Goal: Task Accomplishment & Management: Complete application form

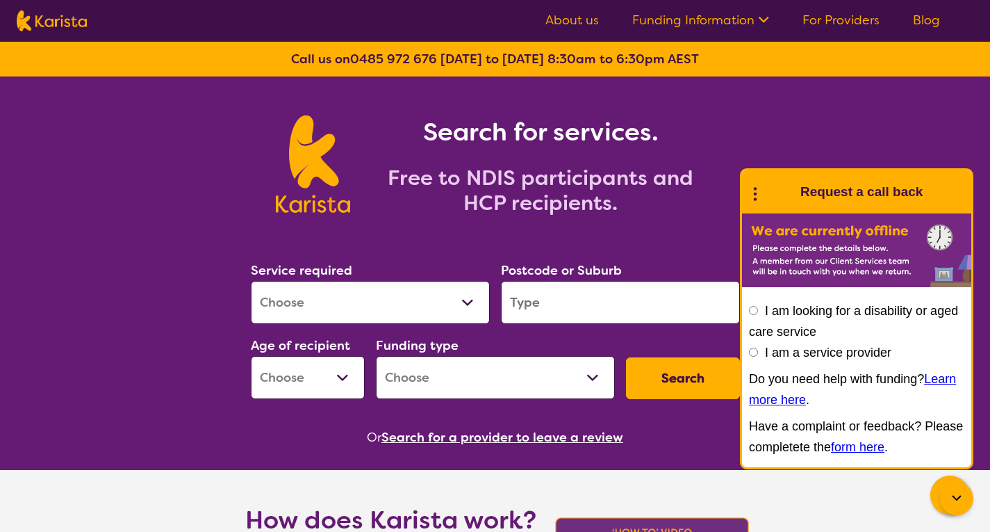
click at [753, 188] on icon at bounding box center [755, 192] width 18 height 22
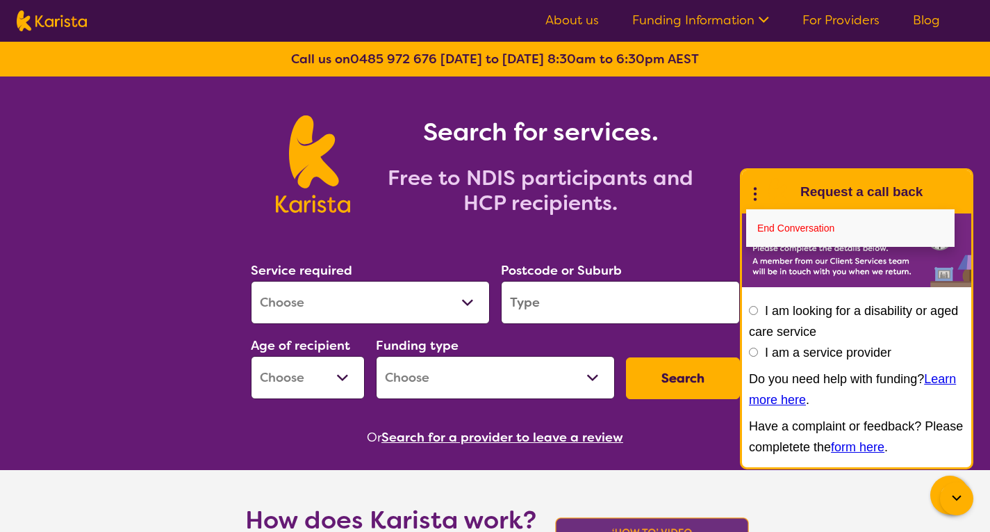
click at [958, 509] on div at bounding box center [956, 498] width 33 height 33
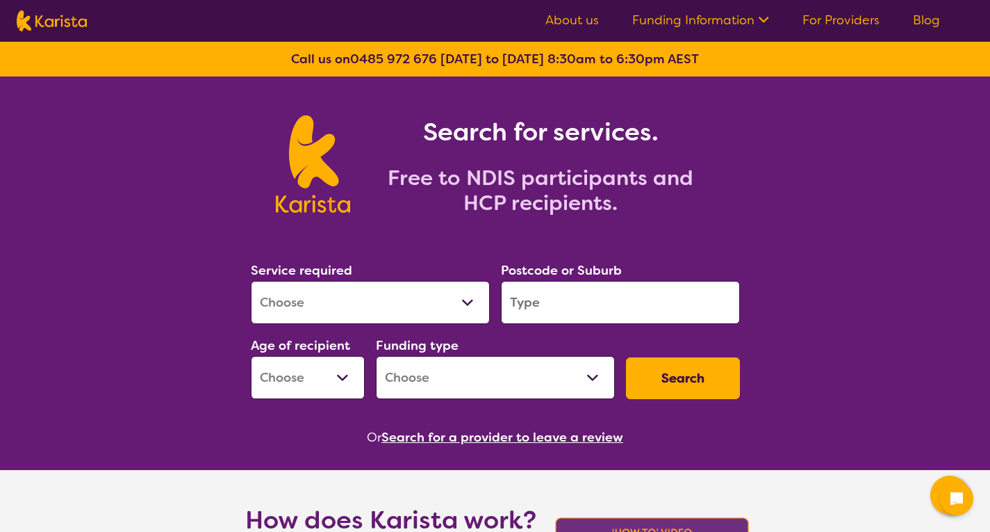
click at [860, 24] on link "For Providers" at bounding box center [841, 20] width 77 height 17
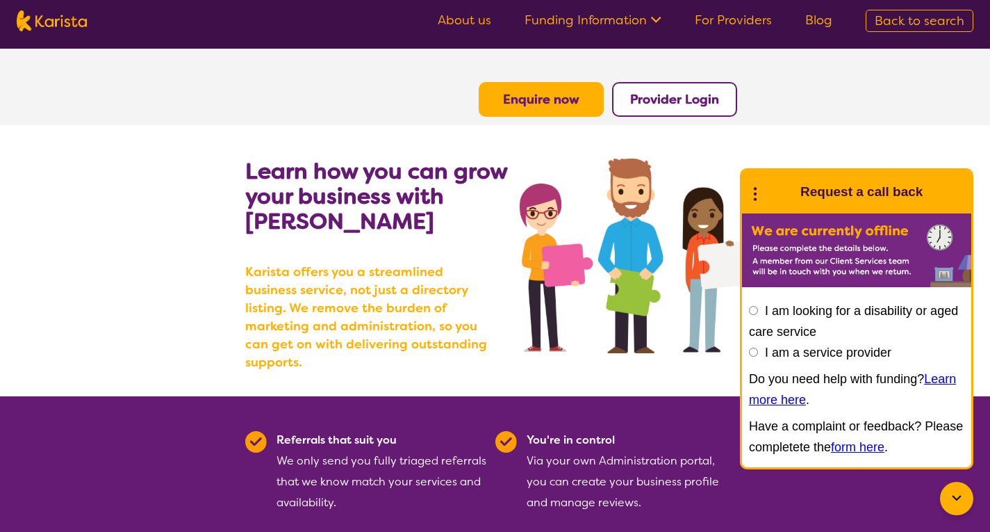
click at [960, 495] on icon at bounding box center [956, 498] width 9 height 6
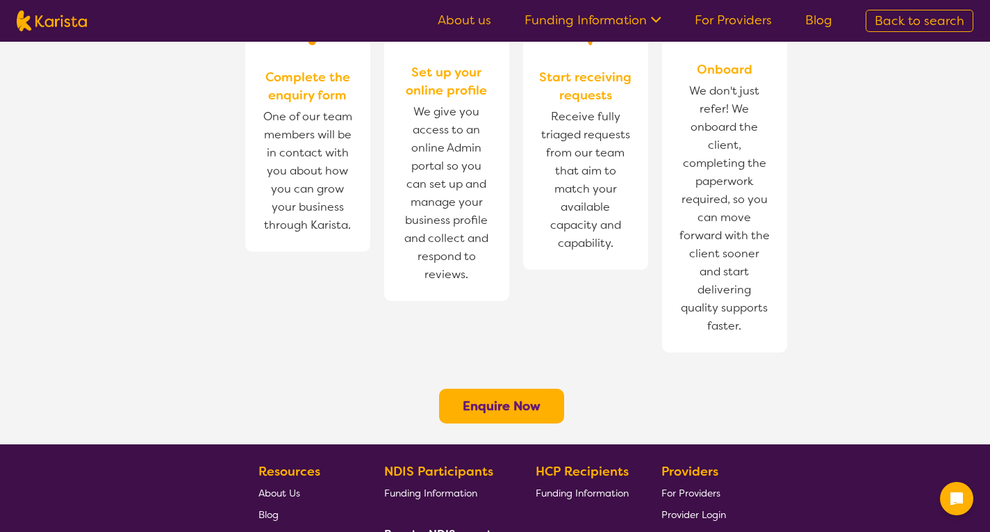
scroll to position [973, 0]
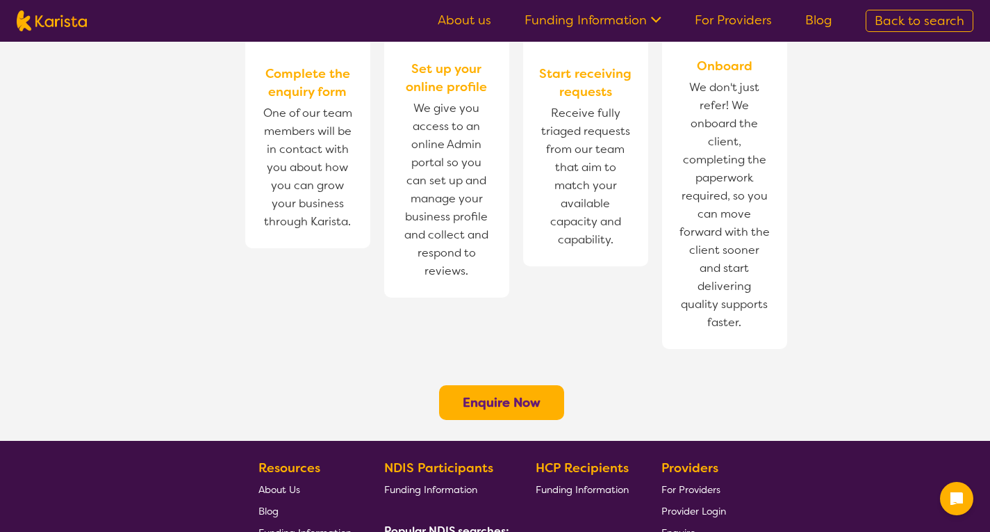
click at [509, 394] on b "Enquire Now" at bounding box center [502, 402] width 78 height 17
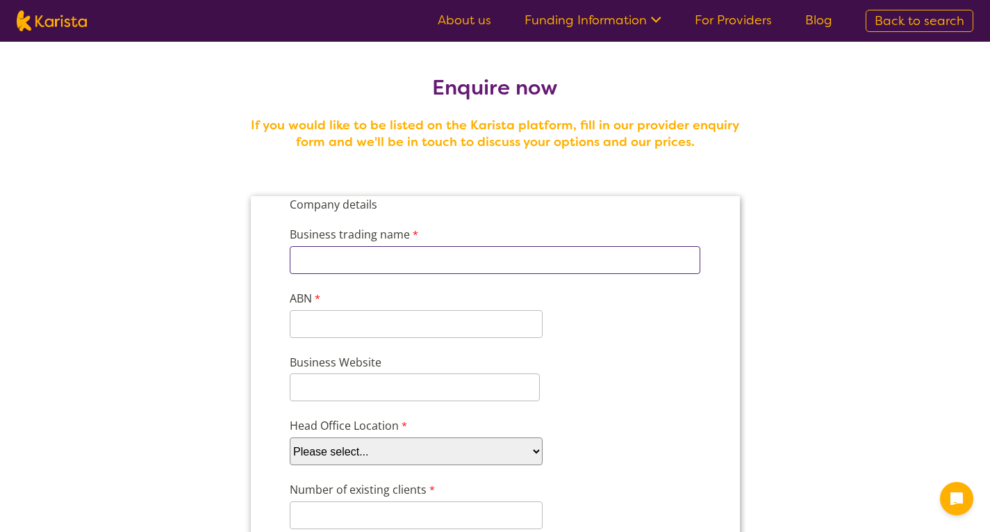
click at [577, 259] on input "Business trading name" at bounding box center [494, 260] width 411 height 28
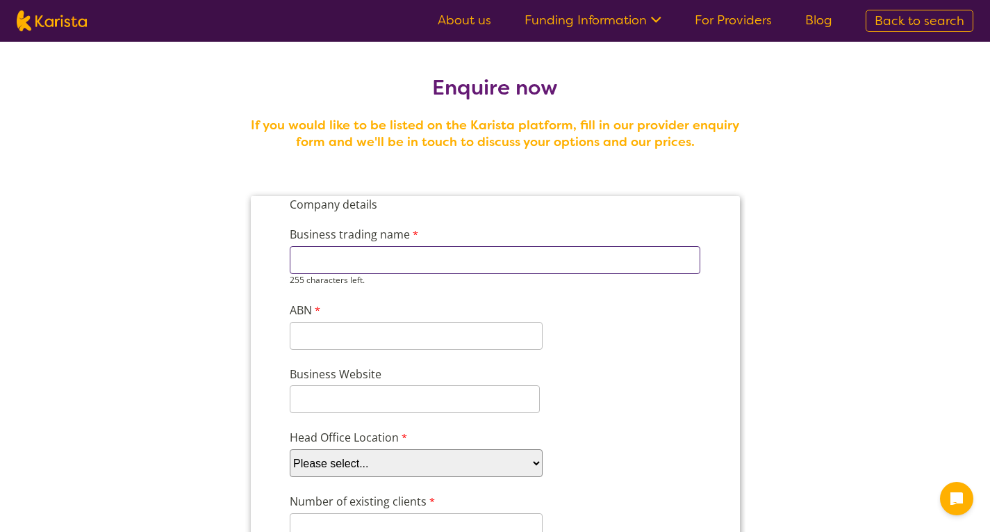
scroll to position [69, 0]
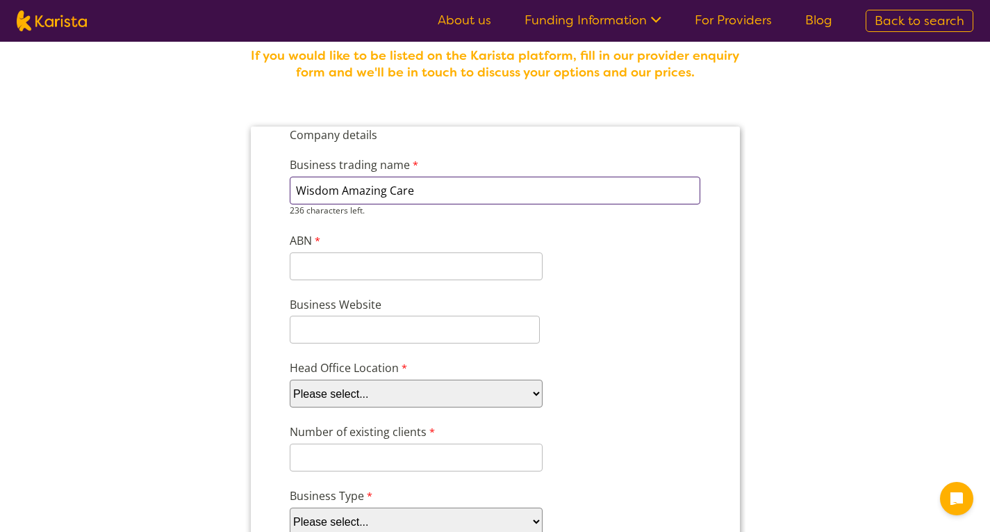
type input "Wisdom Amazing Care"
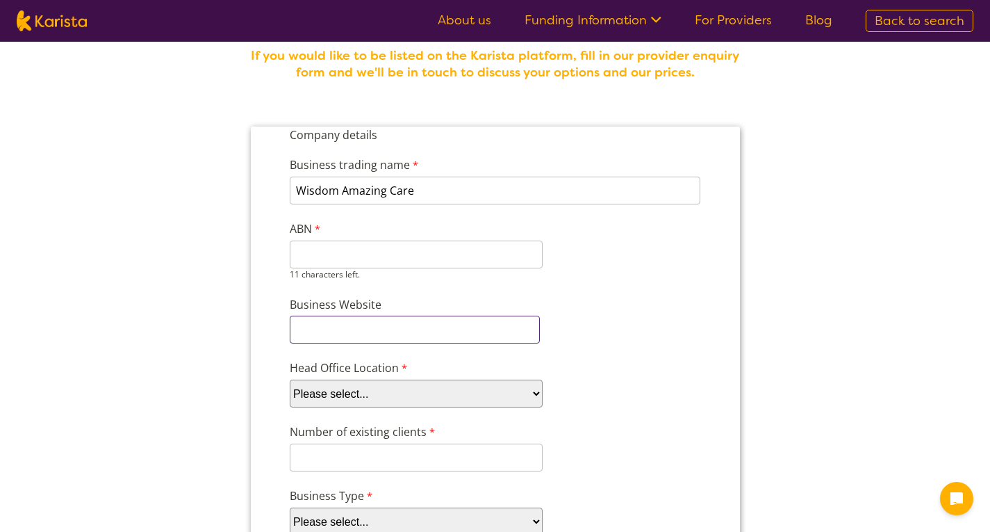
click at [374, 332] on div "Business Website" at bounding box center [495, 319] width 422 height 53
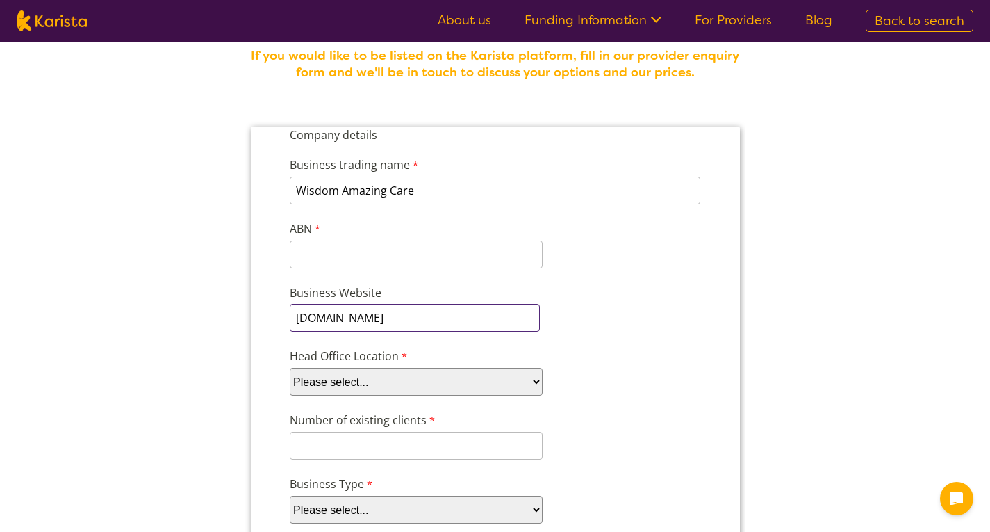
type input "www.wisdomamazingcare.com.au"
click at [402, 376] on select "Please select... ACT NSW NT QLD SA TAS VIC WA" at bounding box center [415, 382] width 253 height 28
select select "tfa_97"
click at [289, 368] on select "Please select... ACT NSW NT QLD SA TAS VIC WA" at bounding box center [415, 382] width 253 height 28
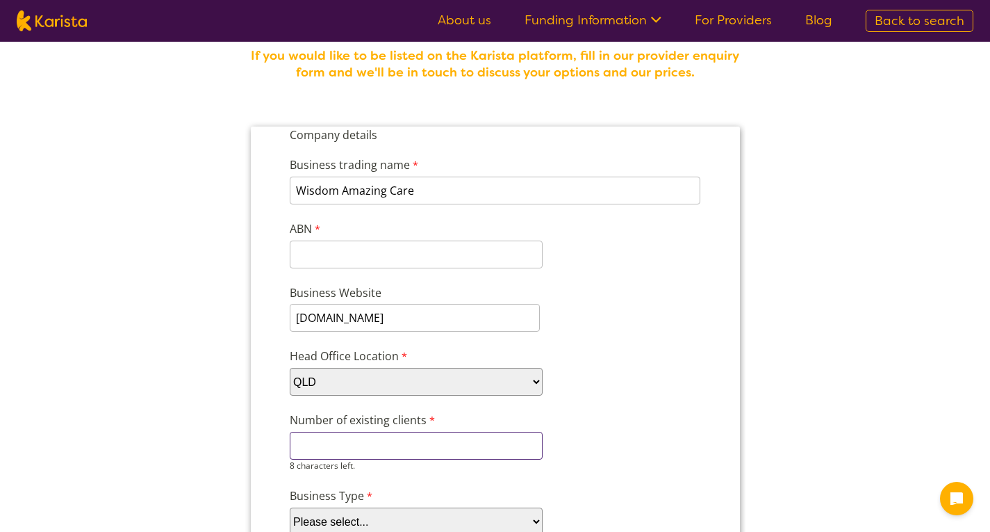
click at [387, 446] on input "Number of existing clients" at bounding box center [415, 446] width 253 height 28
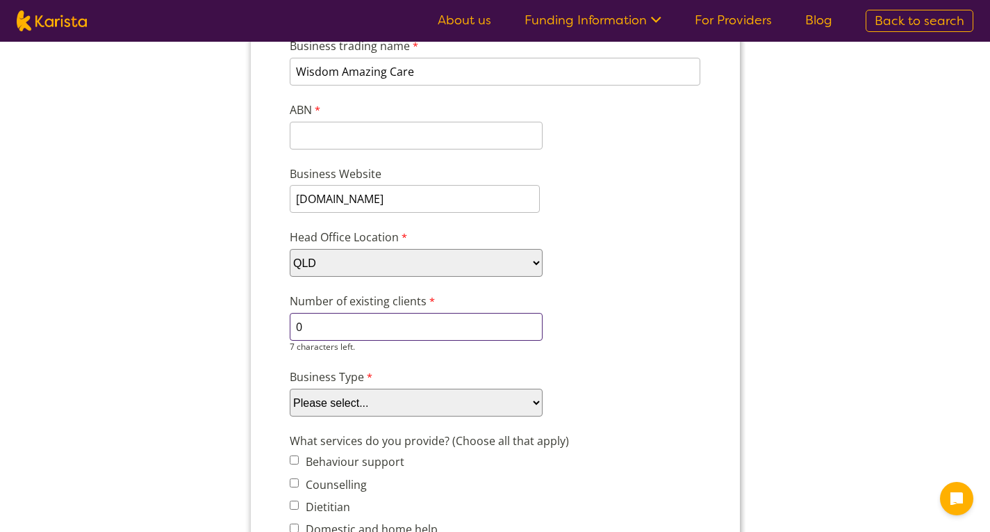
scroll to position [208, 0]
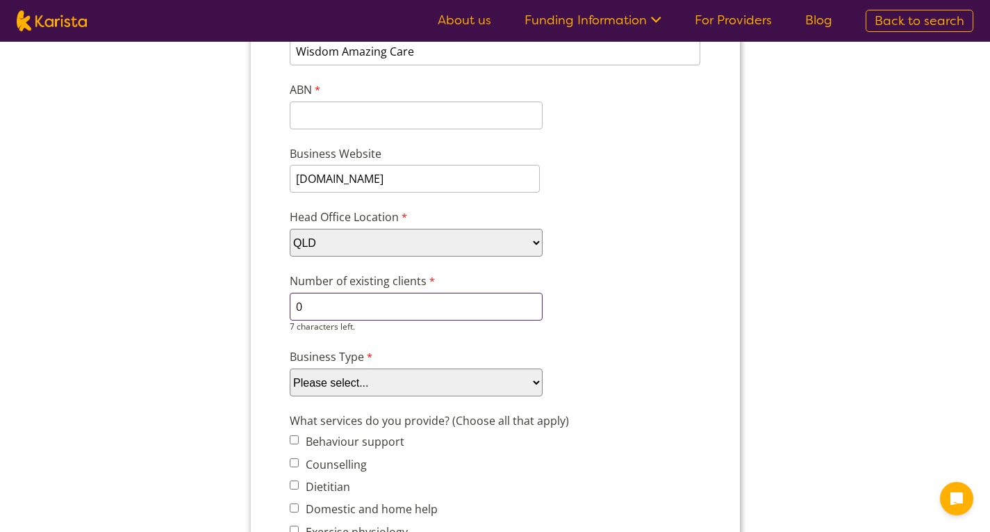
type input "0"
click at [391, 384] on div "Business Type Please select... Company Individual/Sole Trader Other (please spe…" at bounding box center [495, 372] width 422 height 54
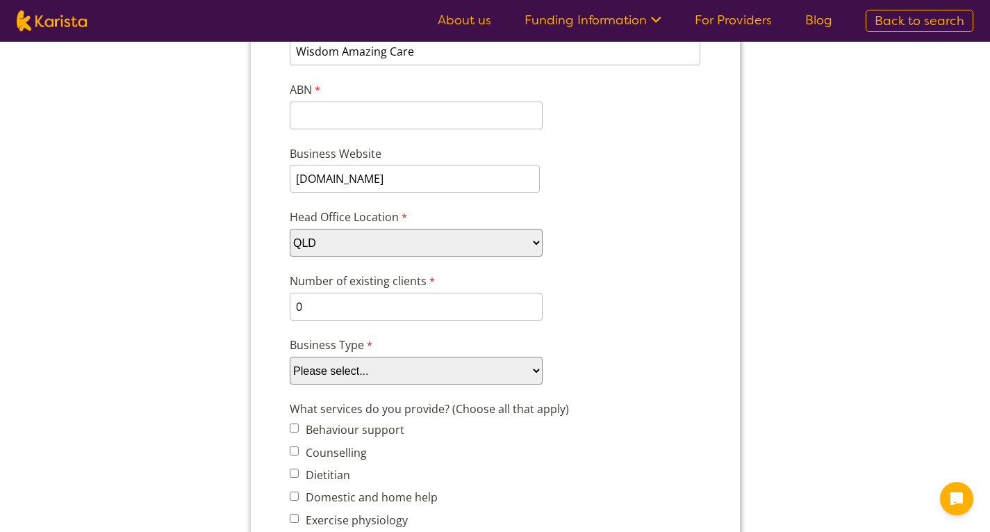
select select "tfa_87"
click at [289, 378] on select "Please select... Company Individual/Sole Trader Other (please specify)" at bounding box center [415, 370] width 253 height 28
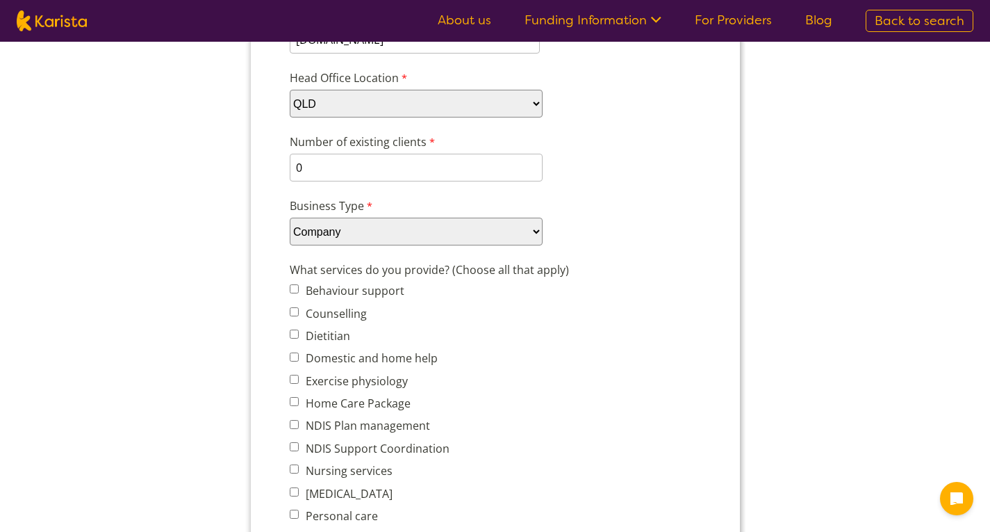
scroll to position [417, 0]
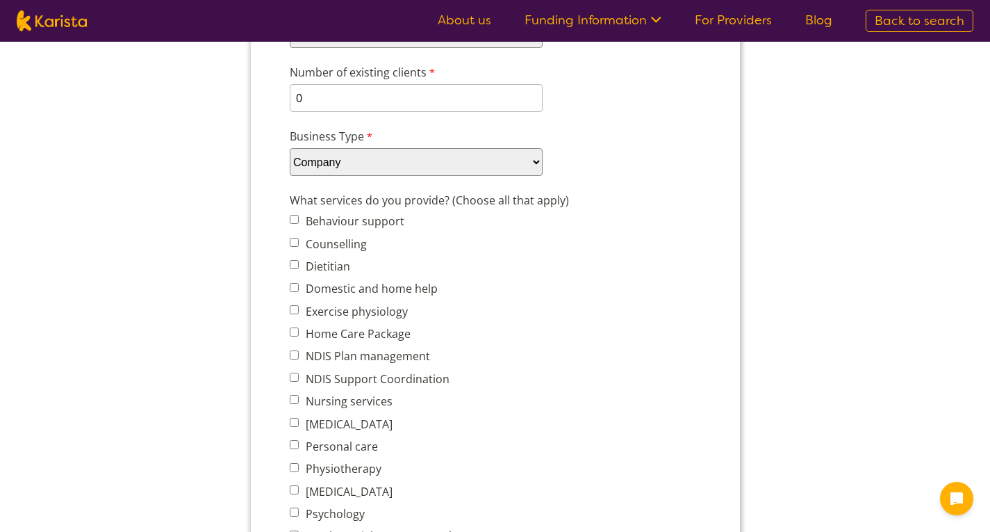
click at [397, 285] on label "Domestic and home help" at bounding box center [369, 288] width 136 height 15
click at [298, 285] on input "Domestic and home help" at bounding box center [293, 287] width 9 height 9
checkbox input "true"
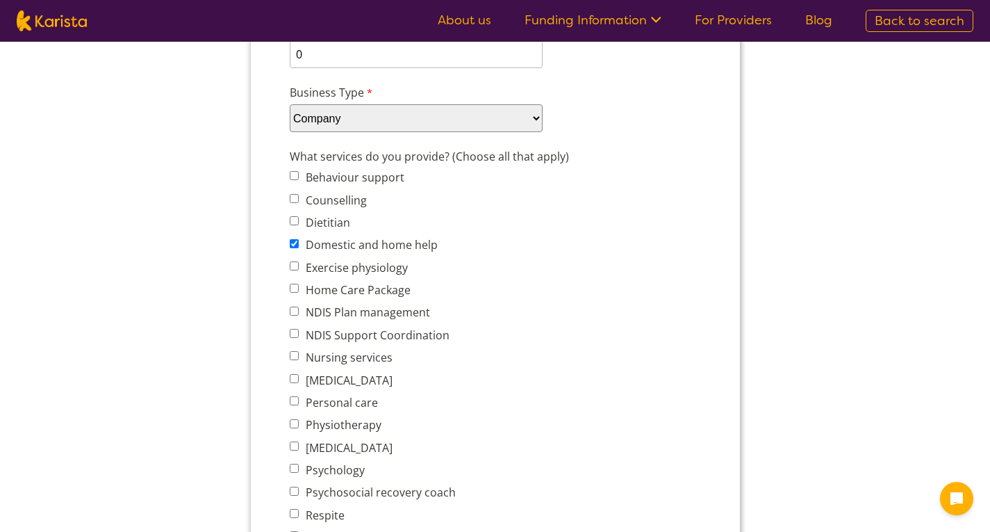
scroll to position [486, 0]
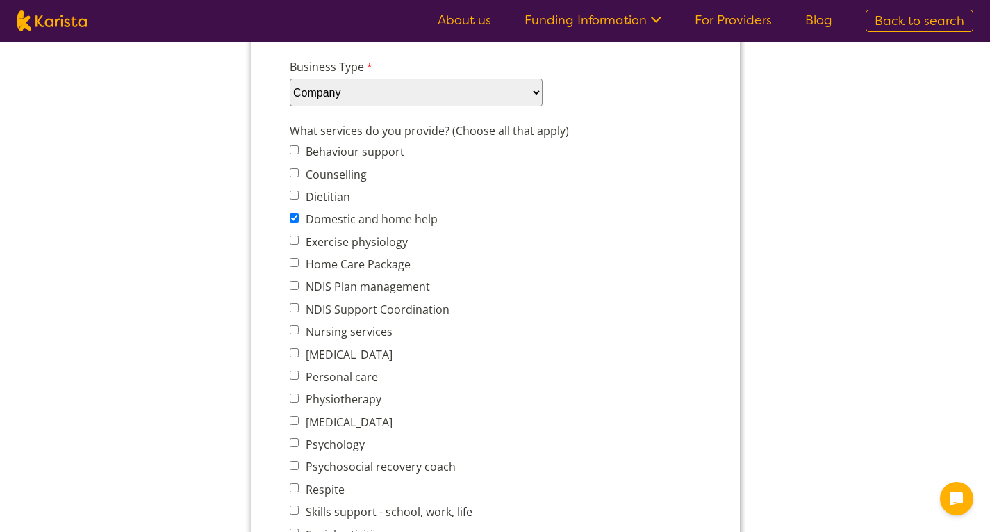
click at [366, 263] on label "Home Care Package" at bounding box center [355, 263] width 109 height 15
click at [298, 263] on input "Home Care Package" at bounding box center [293, 262] width 9 height 9
checkbox input "true"
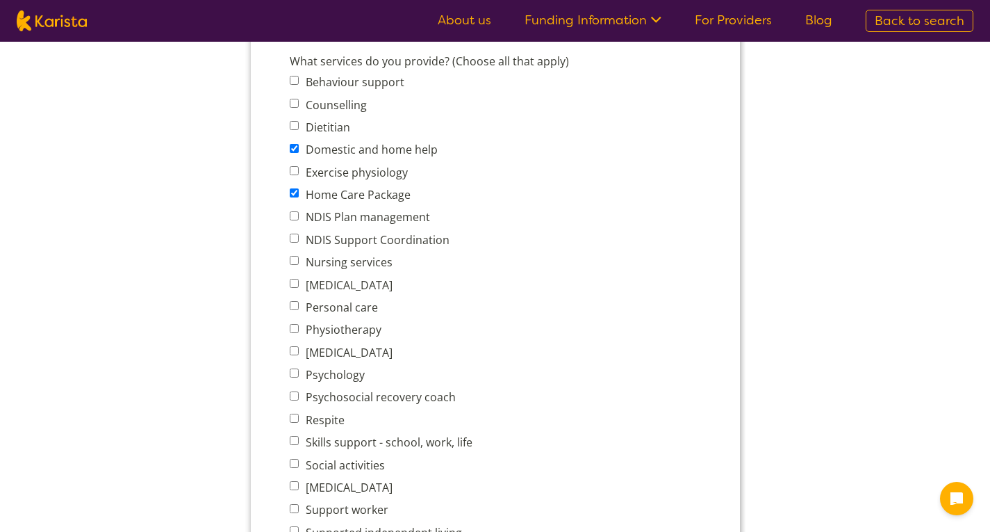
click at [318, 302] on label "Personal care" at bounding box center [339, 306] width 76 height 15
click at [298, 302] on input "Personal care" at bounding box center [293, 305] width 9 height 9
checkbox input "true"
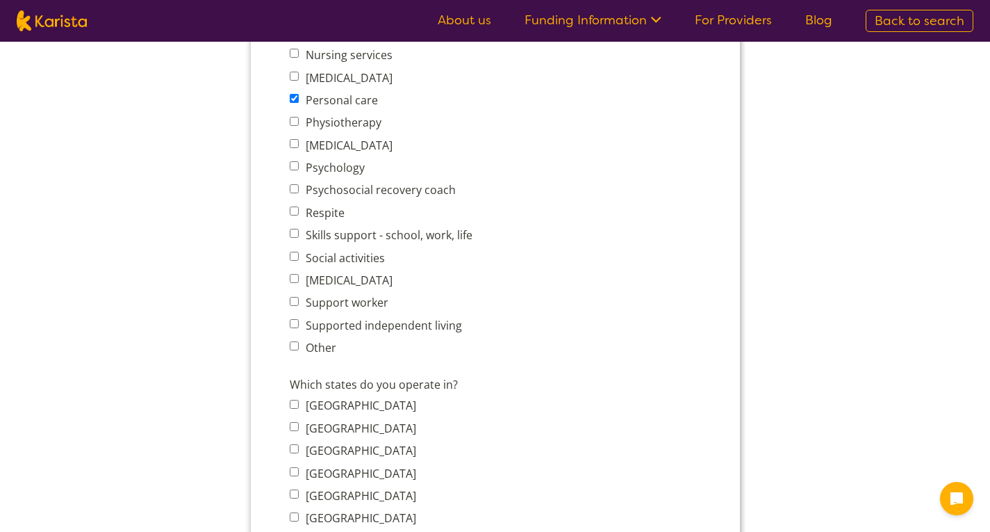
scroll to position [764, 0]
click at [383, 226] on label "Skills support - school, work, life" at bounding box center [386, 233] width 171 height 15
click at [298, 227] on input "Skills support - school, work, life" at bounding box center [293, 231] width 9 height 9
checkbox input "true"
click at [362, 249] on label "Social activities" at bounding box center [342, 256] width 83 height 15
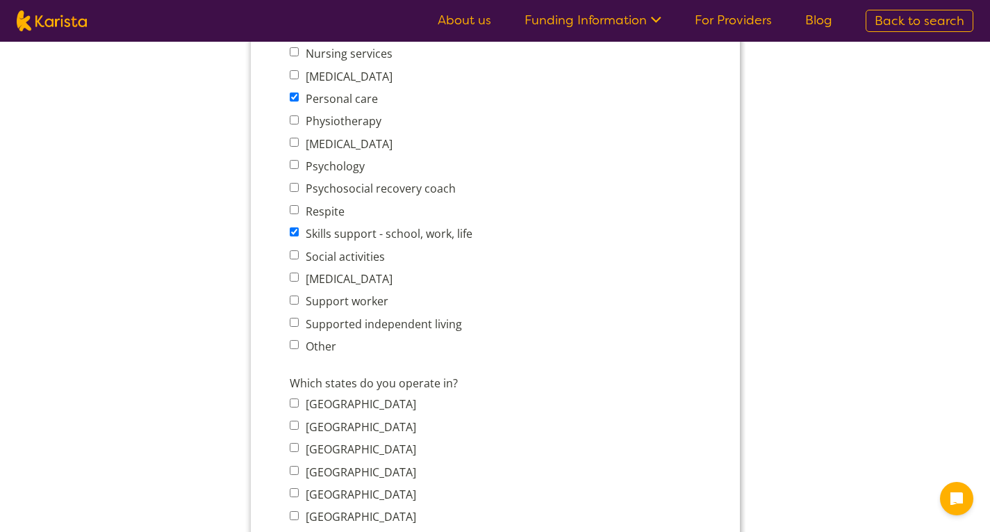
click at [298, 250] on input "Social activities" at bounding box center [293, 254] width 9 height 9
checkbox input "true"
click at [362, 293] on label "Support worker" at bounding box center [344, 300] width 87 height 15
click at [298, 295] on input "Support worker" at bounding box center [293, 299] width 9 height 9
checkbox input "true"
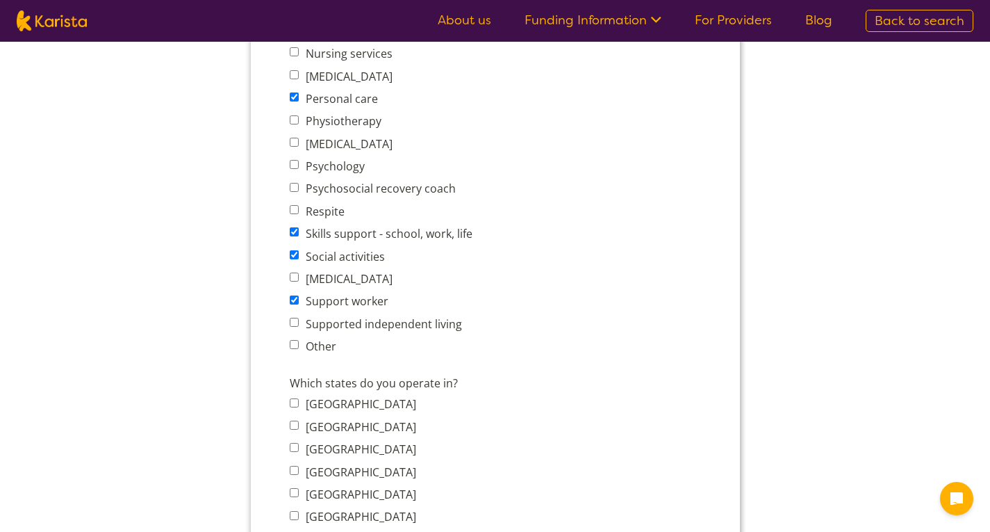
click at [413, 316] on label "Supported independent living" at bounding box center [381, 323] width 161 height 15
click at [298, 318] on input "Supported independent living" at bounding box center [293, 322] width 9 height 9
checkbox input "true"
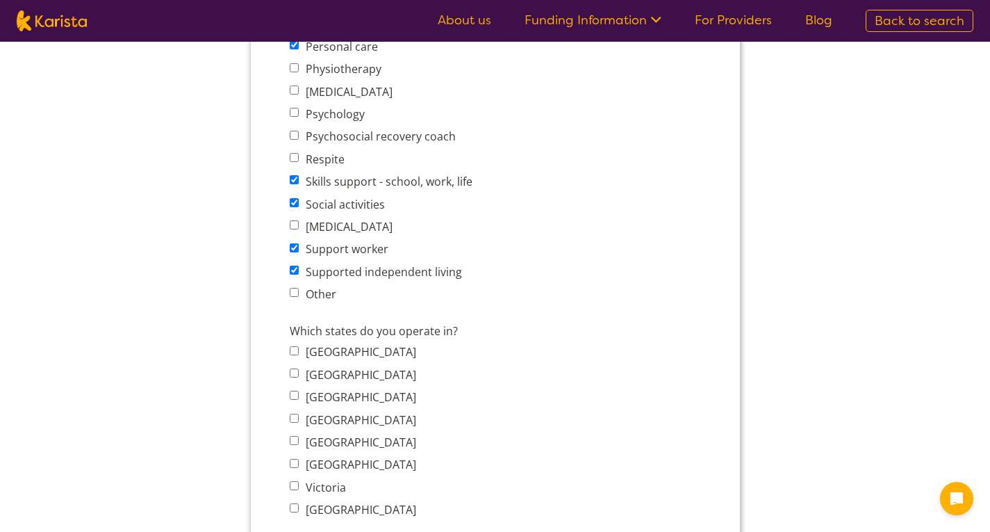
scroll to position [834, 0]
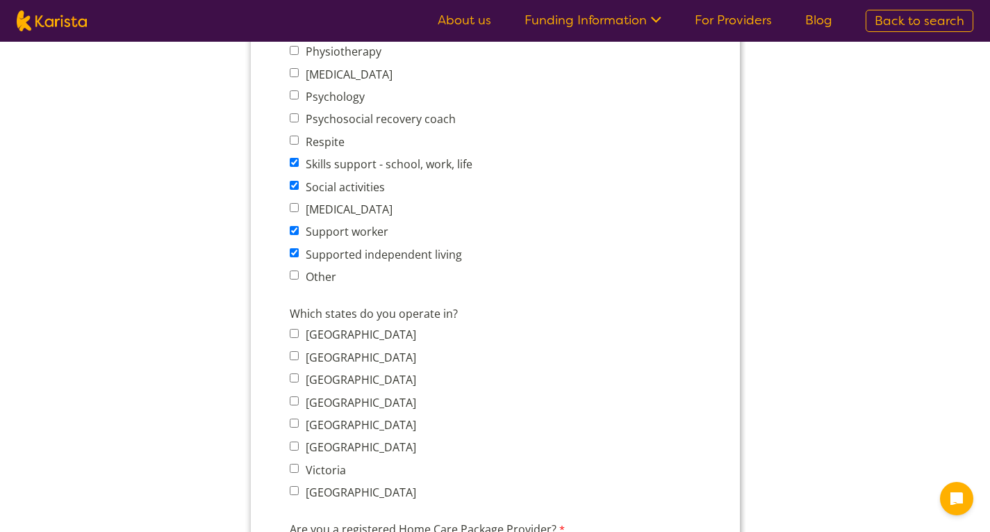
click at [361, 395] on label "Queensland" at bounding box center [358, 402] width 115 height 15
click at [298, 396] on input "Queensland" at bounding box center [293, 400] width 9 height 9
checkbox input "true"
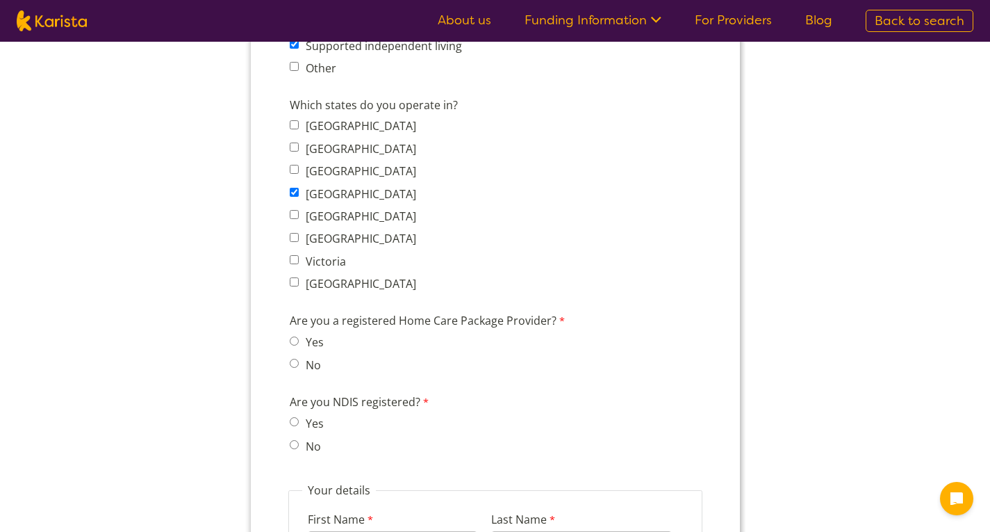
click at [293, 336] on input "Yes" at bounding box center [293, 340] width 9 height 9
radio input "true"
click at [293, 417] on input "Yes" at bounding box center [293, 421] width 9 height 9
radio input "true"
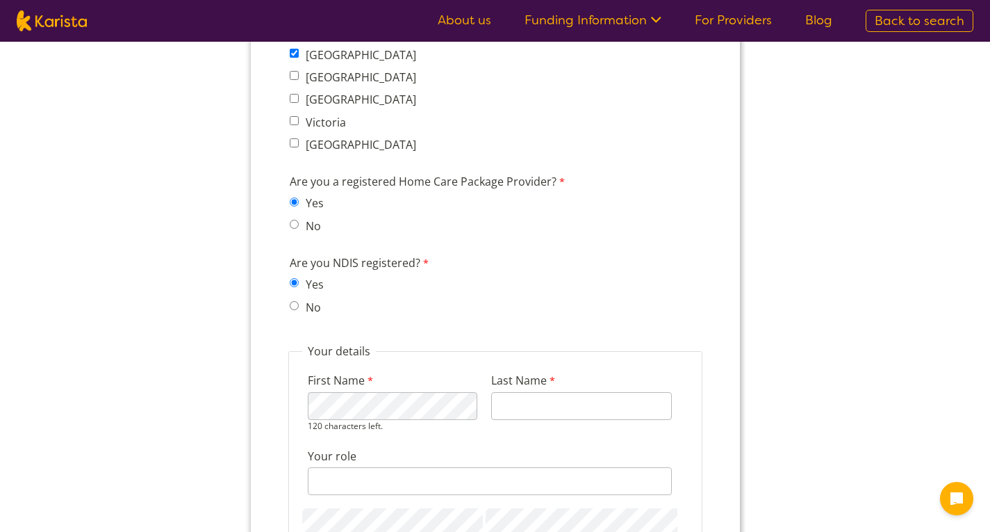
type input "Suriawan"
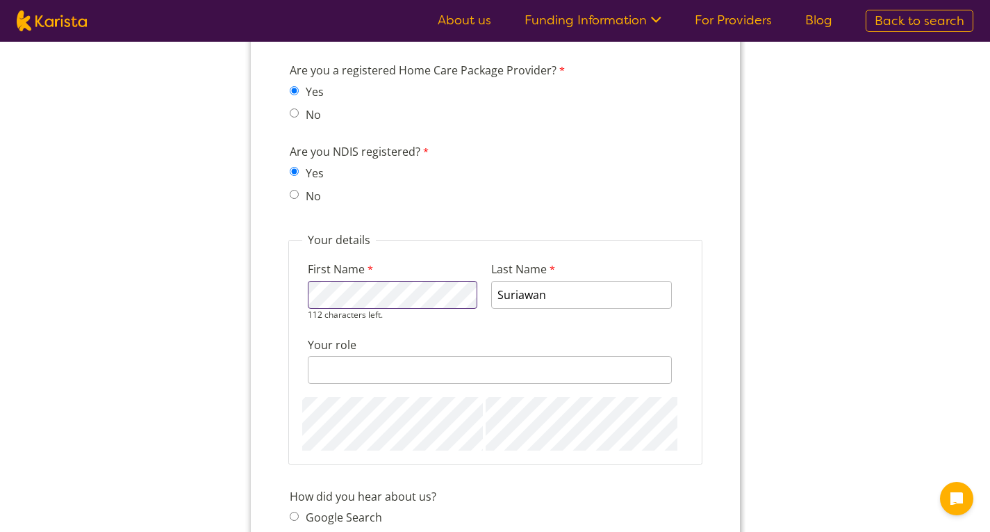
scroll to position [1320, 0]
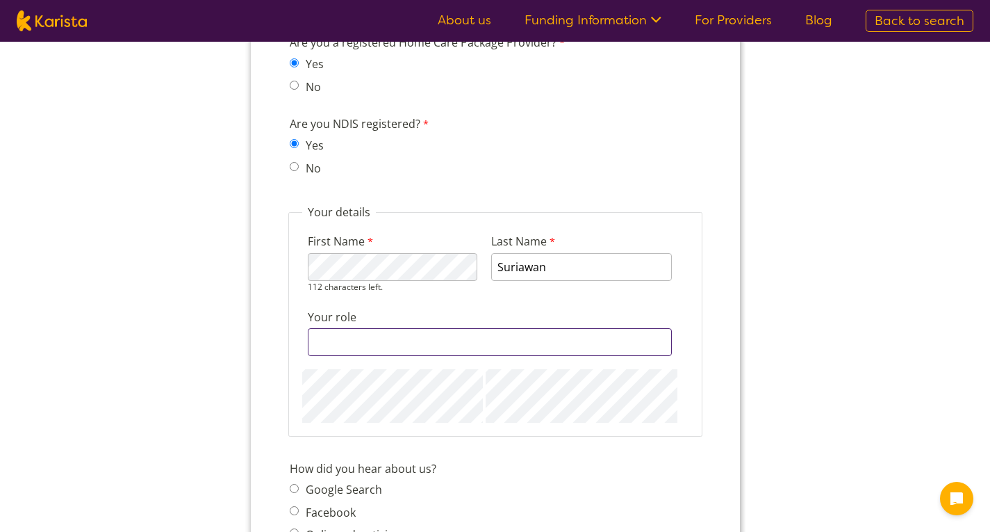
click at [354, 332] on div "128 characters left." at bounding box center [489, 342] width 364 height 28
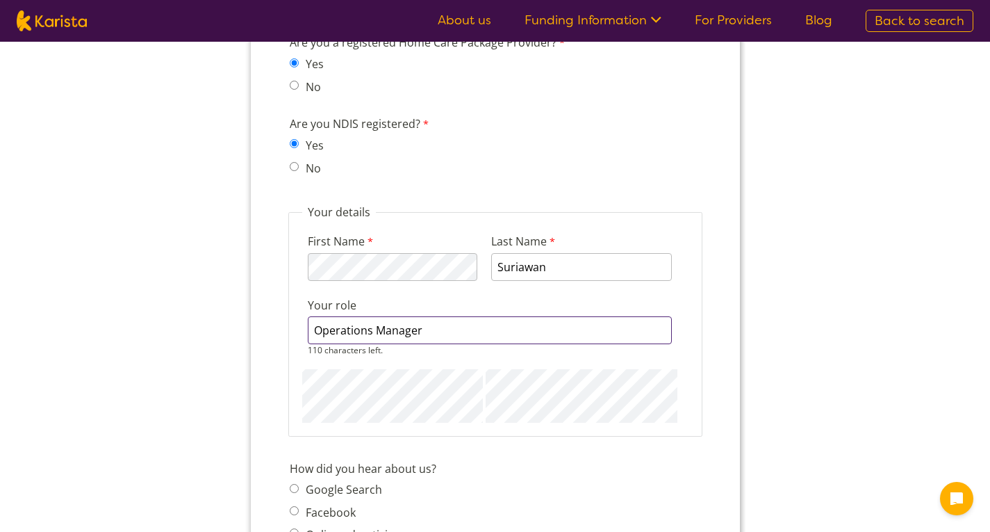
type input "Operations Manager"
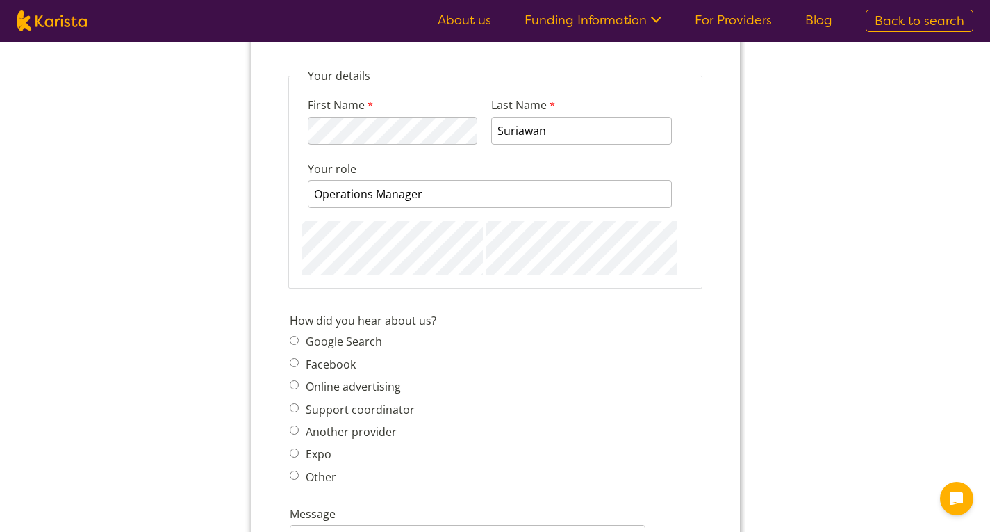
scroll to position [1459, 0]
click at [333, 354] on label "Facebook" at bounding box center [328, 361] width 54 height 15
click at [298, 355] on input "Facebook" at bounding box center [293, 359] width 9 height 9
radio input "true"
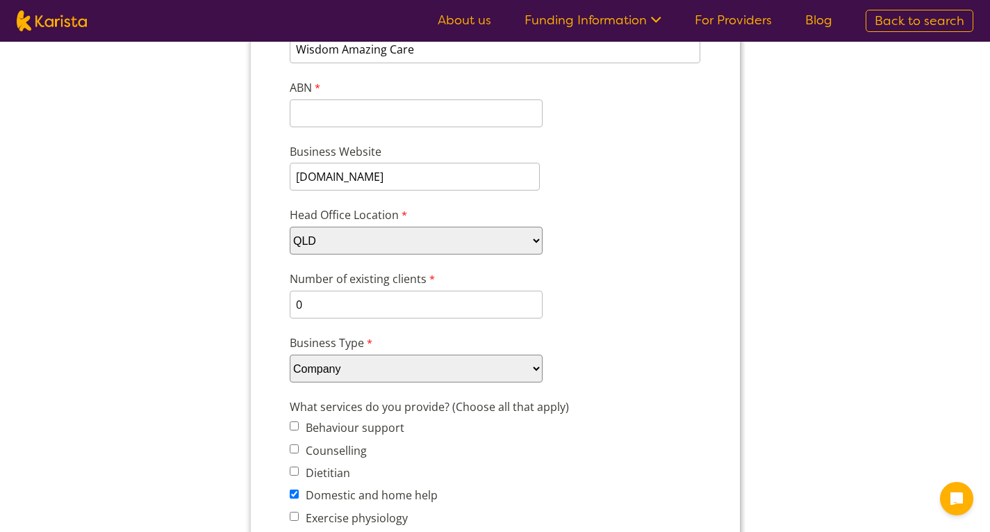
scroll to position [208, 0]
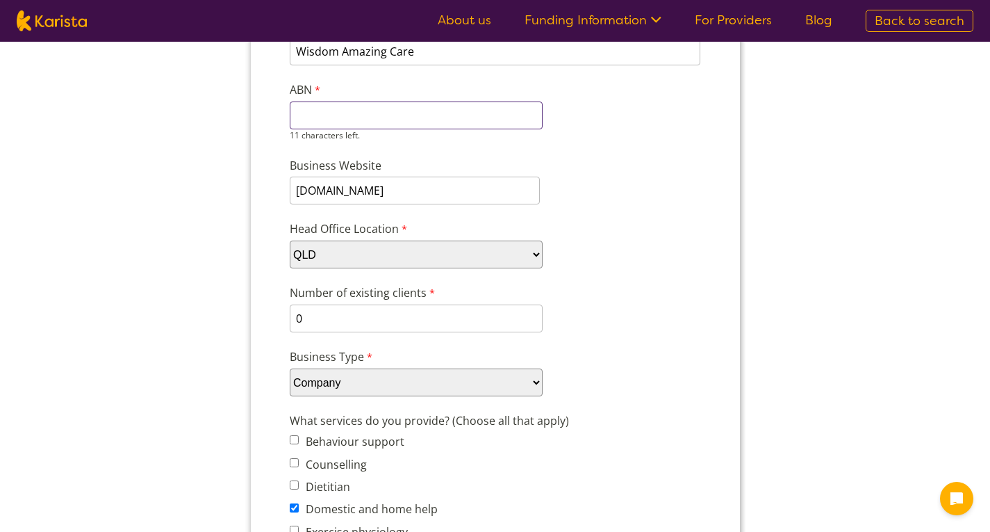
click at [334, 120] on input "ABN" at bounding box center [415, 115] width 253 height 28
paste input "88 685 000"
click at [309, 115] on input "88 685 000" at bounding box center [415, 115] width 253 height 28
click at [370, 114] on input "88685000" at bounding box center [415, 115] width 253 height 28
type input "88685000588"
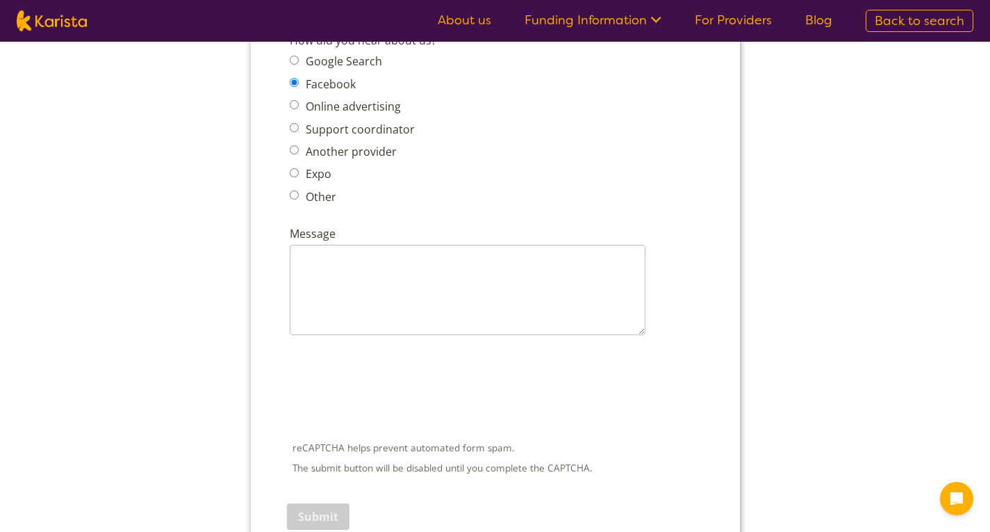
scroll to position [1737, 0]
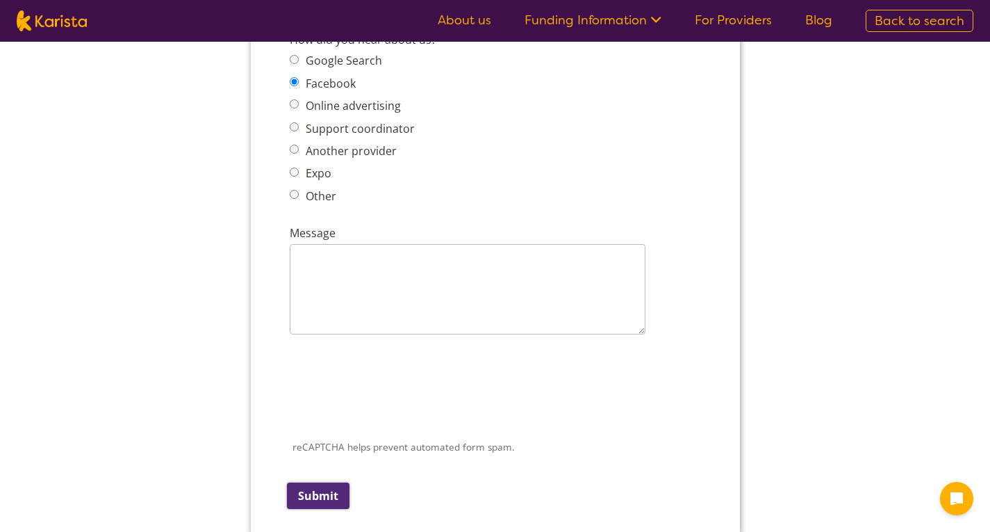
click at [315, 482] on input "Submit" at bounding box center [317, 495] width 63 height 26
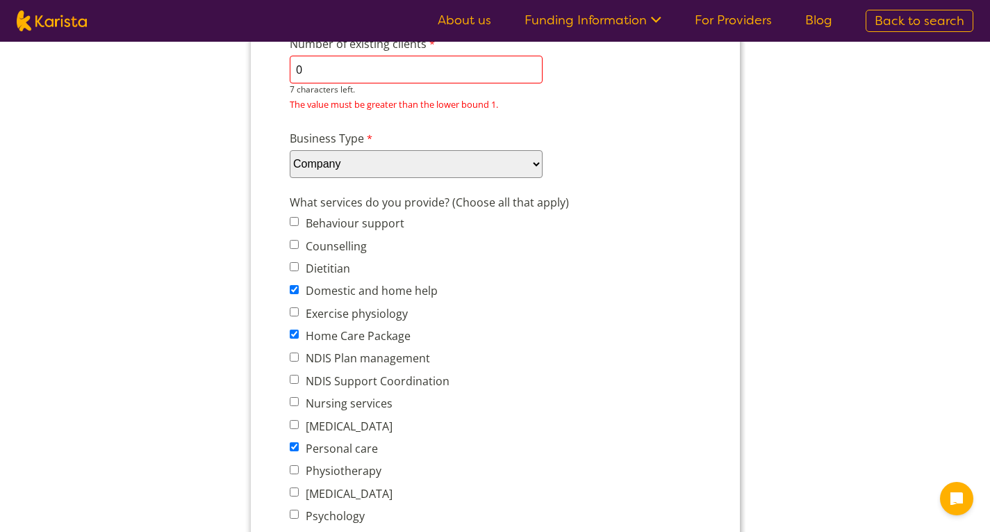
scroll to position [410, 0]
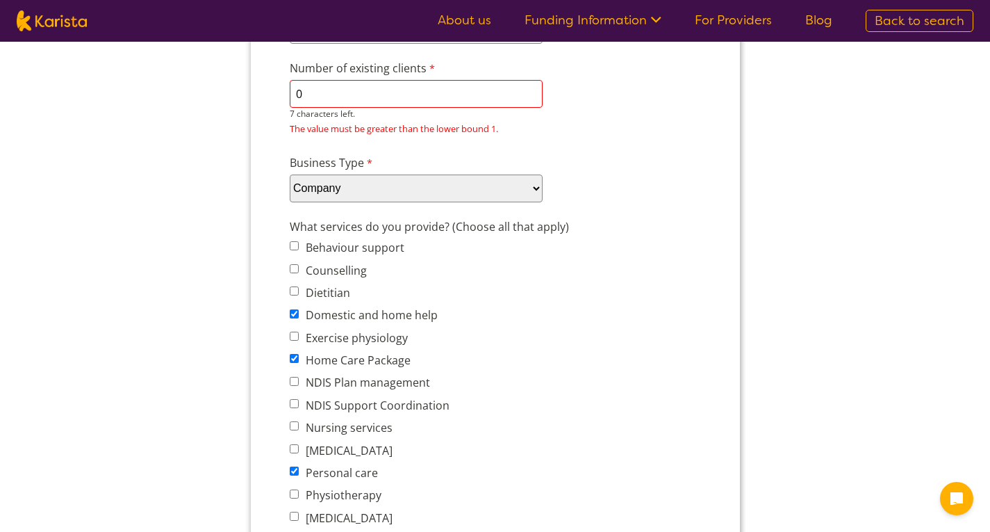
drag, startPoint x: 339, startPoint y: 90, endPoint x: 225, endPoint y: 90, distance: 114.0
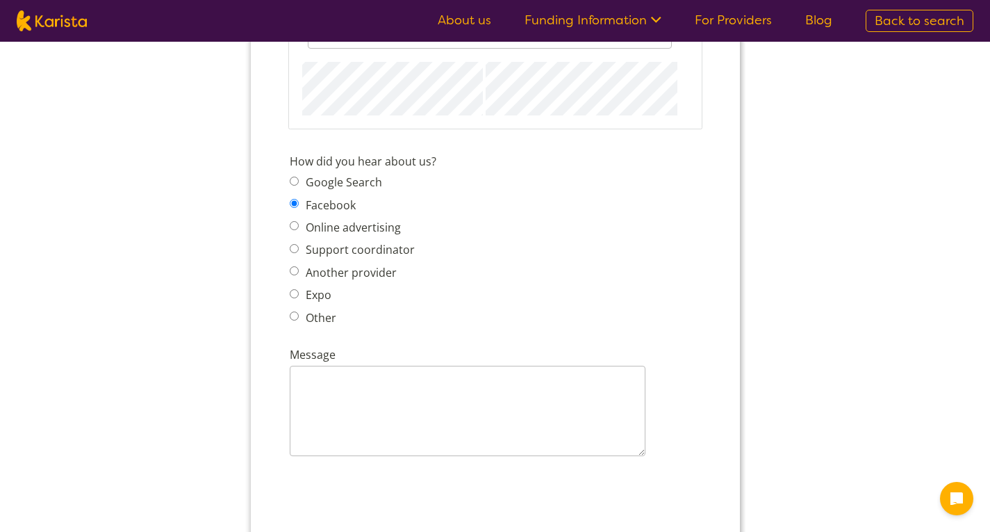
scroll to position [1800, 0]
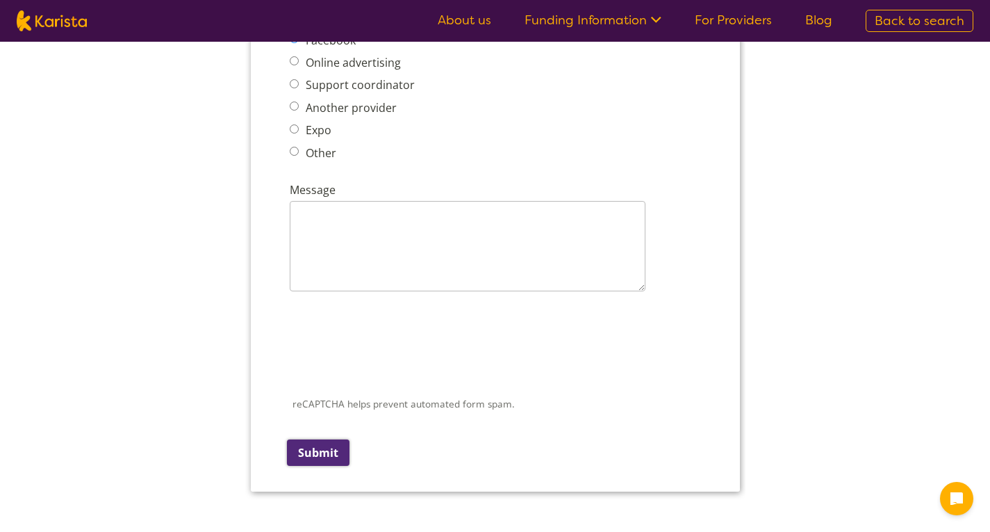
type input "1"
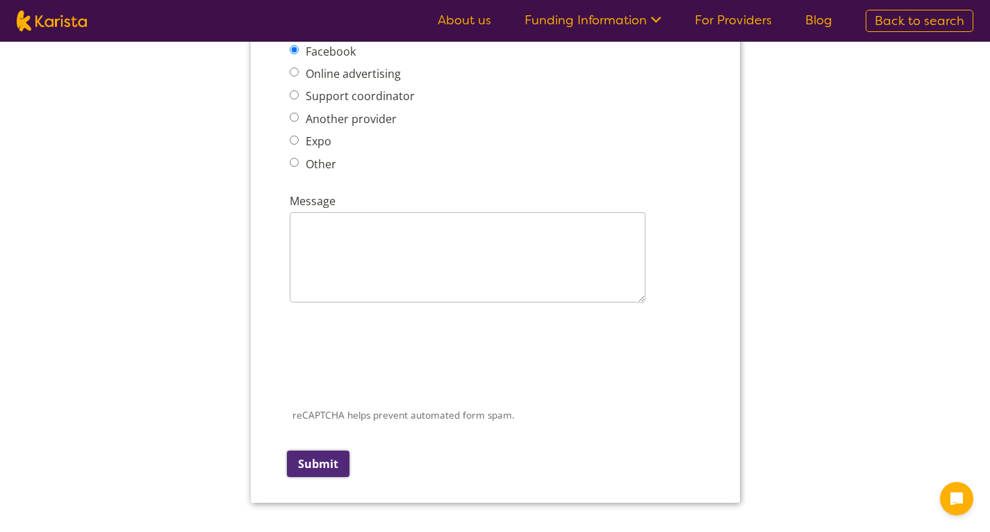
click at [311, 450] on input "Submit" at bounding box center [317, 463] width 63 height 26
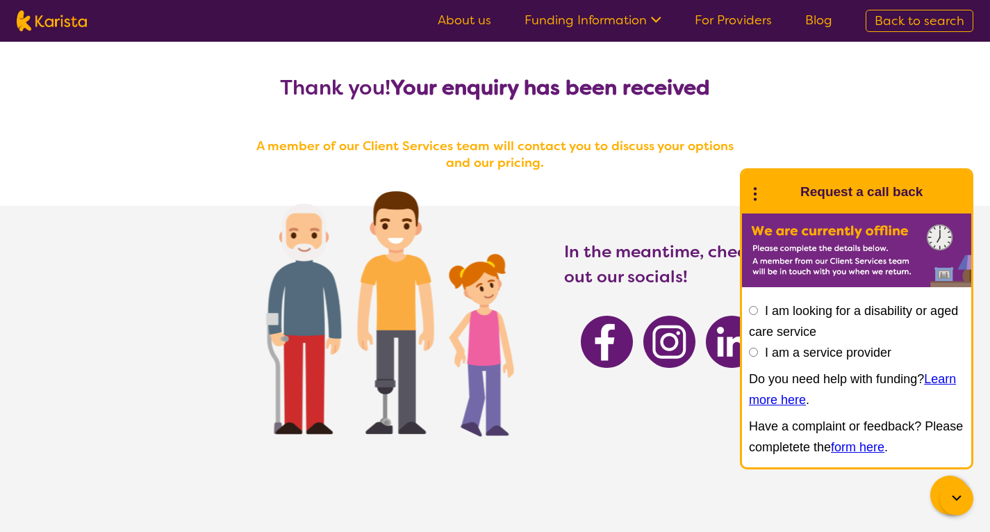
click at [750, 355] on input "I am a service provider" at bounding box center [753, 351] width 9 height 9
radio input "true"
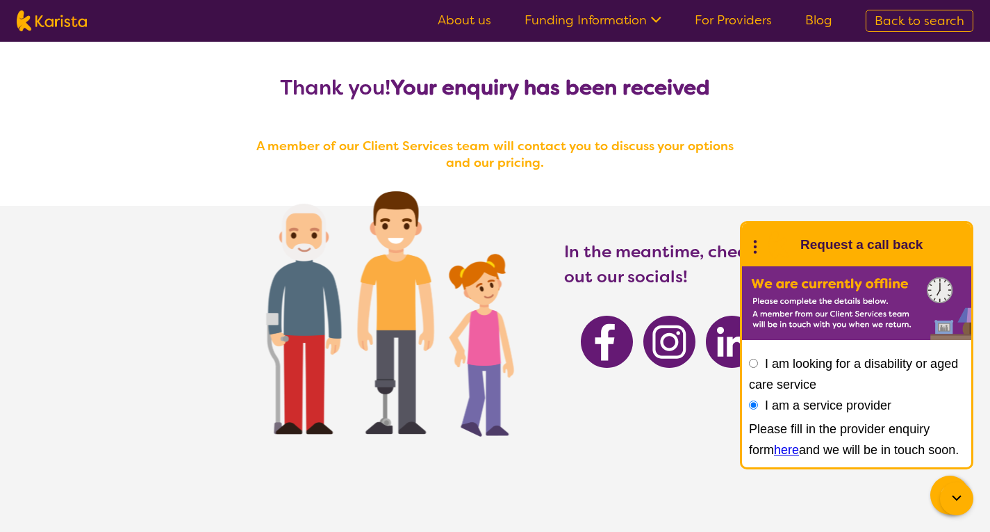
scroll to position [69, 0]
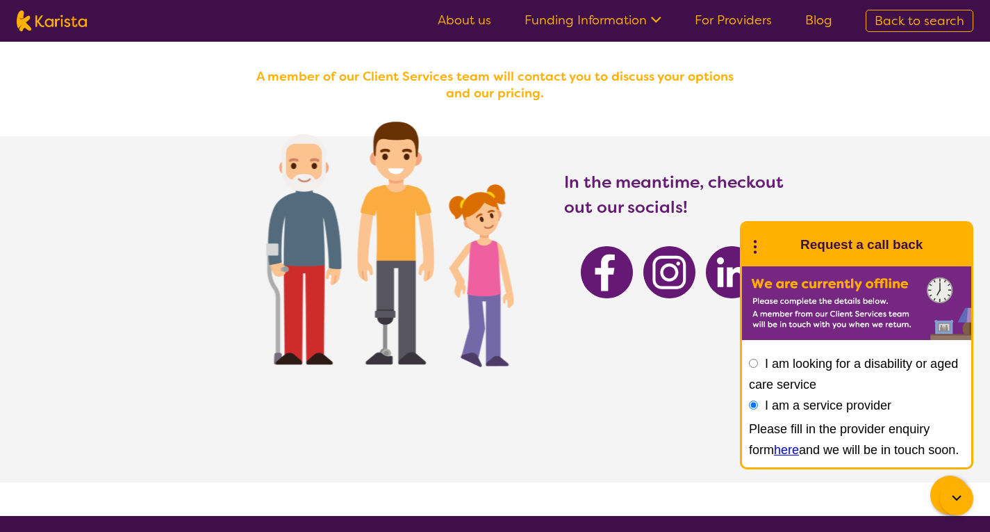
click at [471, 19] on link "About us" at bounding box center [465, 20] width 54 height 17
